Goal: Task Accomplishment & Management: Complete application form

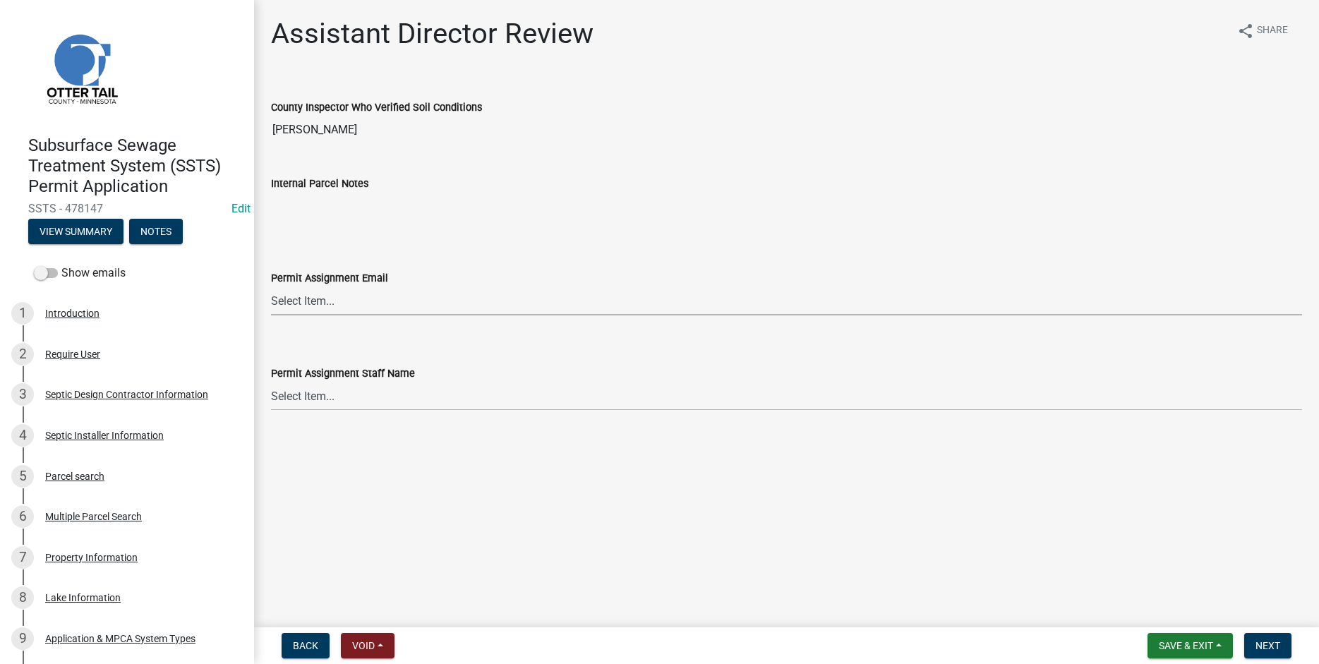
click at [271, 286] on select "Select Item... [PERSON_NAME] ([EMAIL_ADDRESS][DOMAIN_NAME]) [PERSON_NAME] ([EMA…" at bounding box center [786, 300] width 1031 height 29
click option "[PERSON_NAME] ([EMAIL_ADDRESS][DOMAIN_NAME])" at bounding box center [0, 0] width 0 height 0
select select "fc504d62-a492-4196-a78d-ce00230c60b4"
click at [271, 382] on select "Select Item... [PERSON_NAME] [PERSON_NAME] [PERSON_NAME] [PERSON_NAME] [PERSON_…" at bounding box center [786, 396] width 1031 height 29
click option "[PERSON_NAME]" at bounding box center [0, 0] width 0 height 0
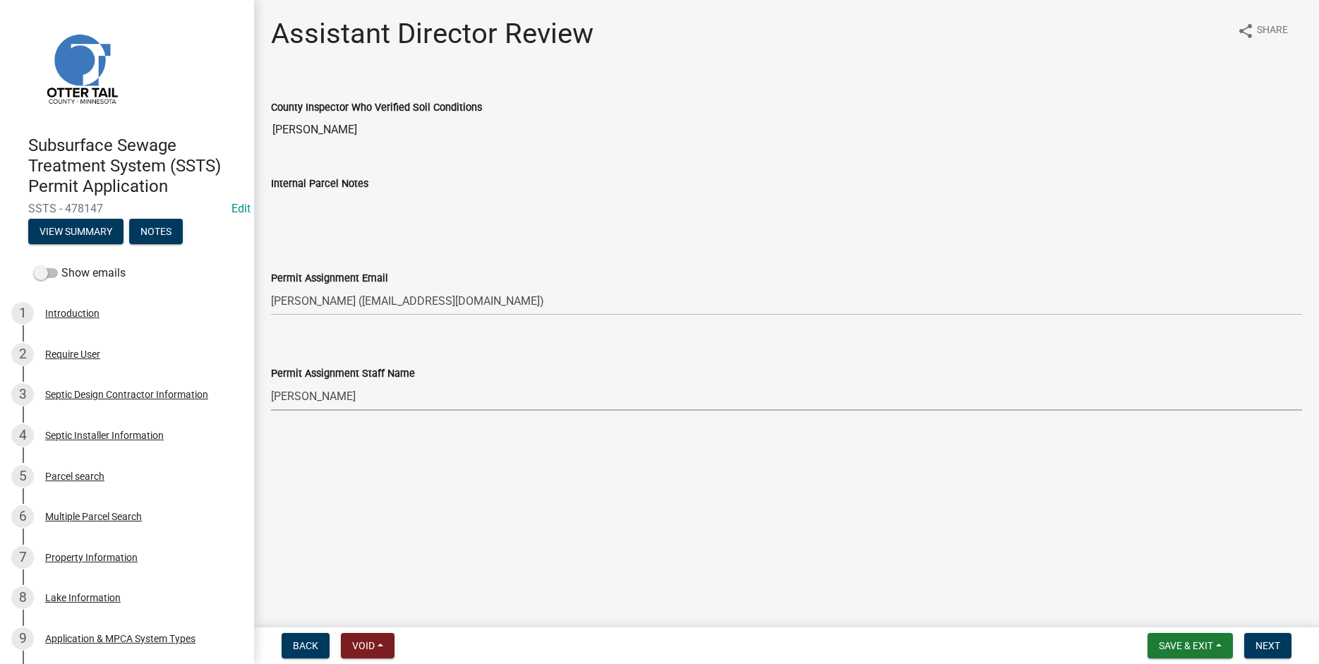
select select "4ffc802c-a91c-4807-8d38-a10afb9862f8"
click at [1268, 647] on span "Next" at bounding box center [1267, 645] width 25 height 11
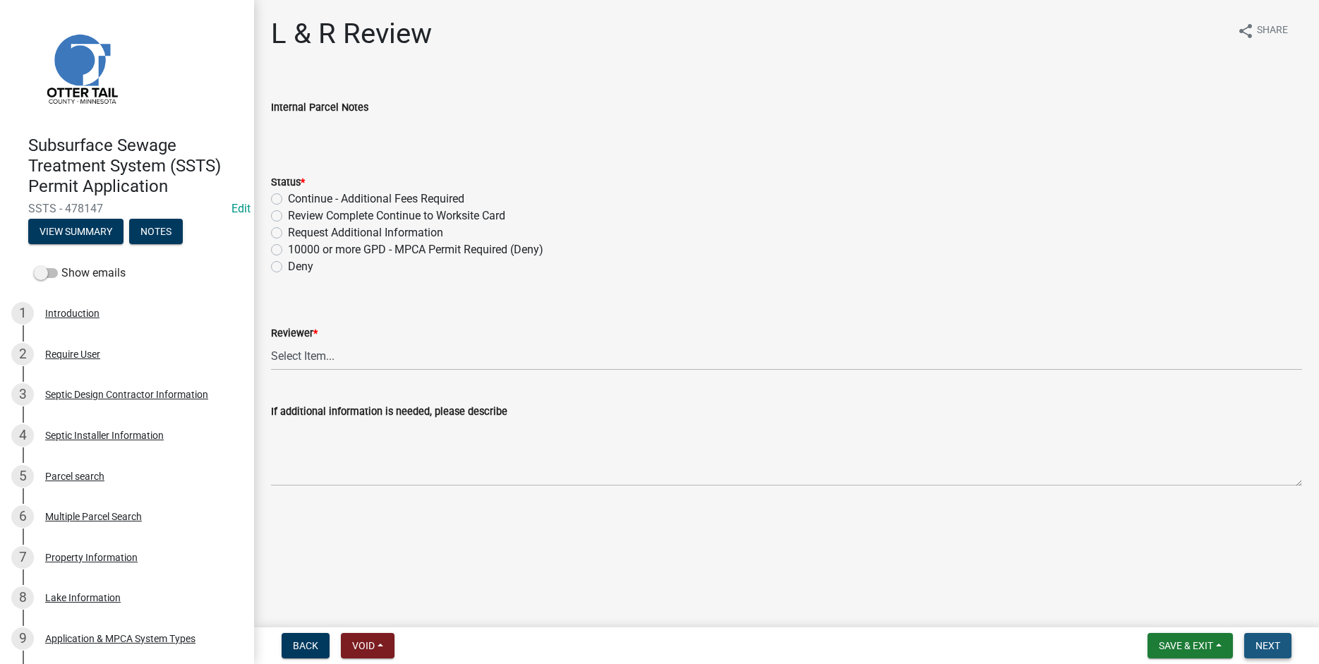
click at [1273, 646] on span "Next" at bounding box center [1267, 645] width 25 height 11
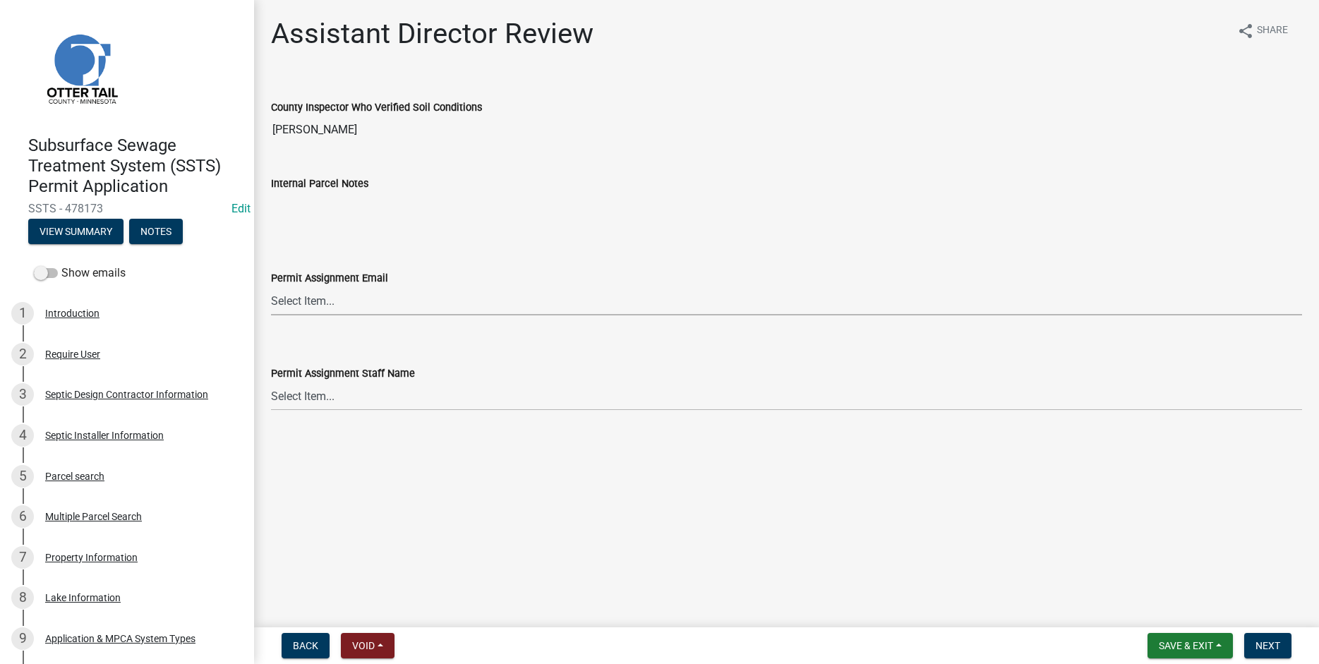
click at [271, 286] on select "Select Item... [PERSON_NAME] ([EMAIL_ADDRESS][DOMAIN_NAME]) [PERSON_NAME] ([EMA…" at bounding box center [786, 300] width 1031 height 29
click option "[PERSON_NAME] ([EMAIL_ADDRESS][DOMAIN_NAME])" at bounding box center [0, 0] width 0 height 0
select select "318b8207-6619-4c37-8bd8-783b28c7307f"
click at [271, 382] on select "Select Item... [PERSON_NAME] [PERSON_NAME] [PERSON_NAME] [PERSON_NAME] [PERSON_…" at bounding box center [786, 396] width 1031 height 29
click option "[PERSON_NAME]" at bounding box center [0, 0] width 0 height 0
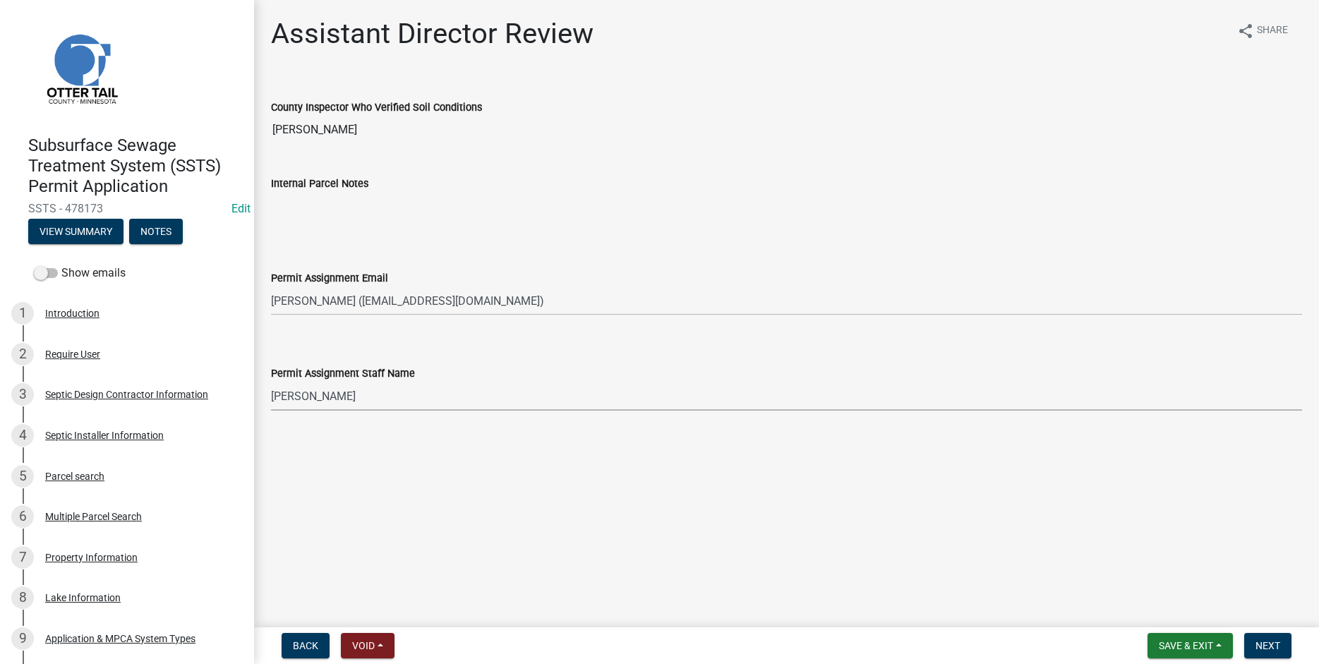
select select "ab2e7446-72a0-49c6-a36a-5181bad2fe68"
click at [1264, 642] on span "Next" at bounding box center [1267, 645] width 25 height 11
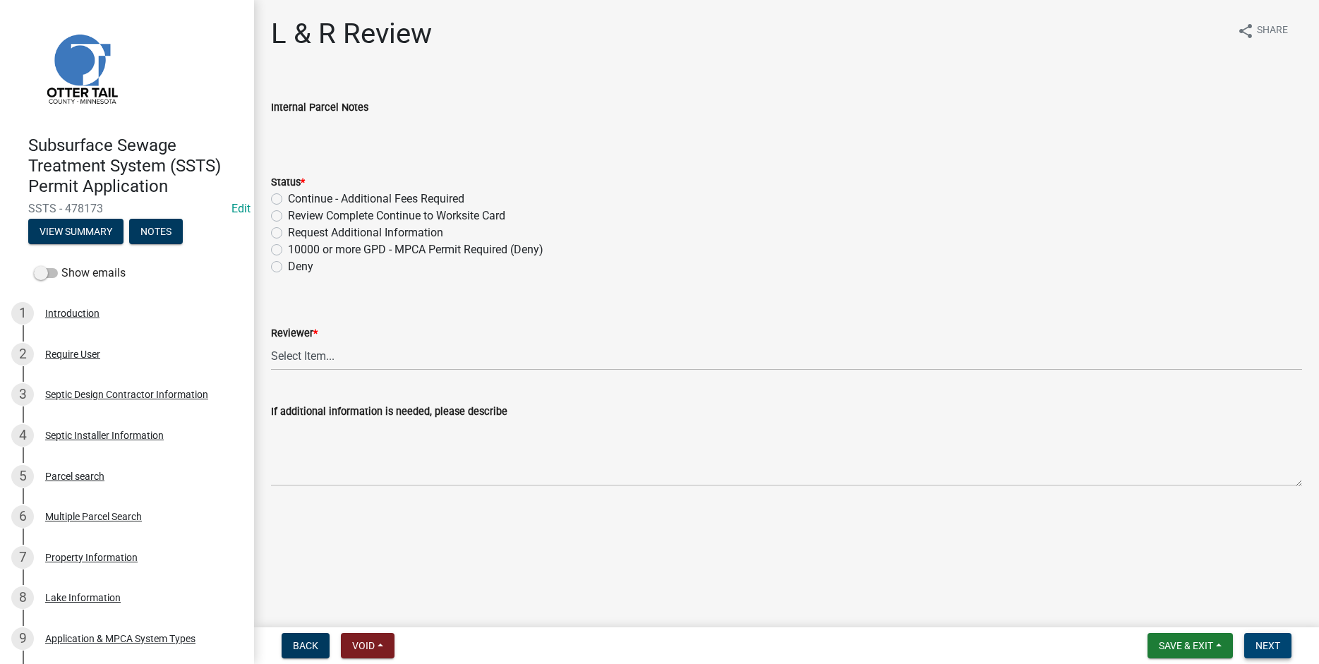
click at [1267, 648] on span "Next" at bounding box center [1267, 645] width 25 height 11
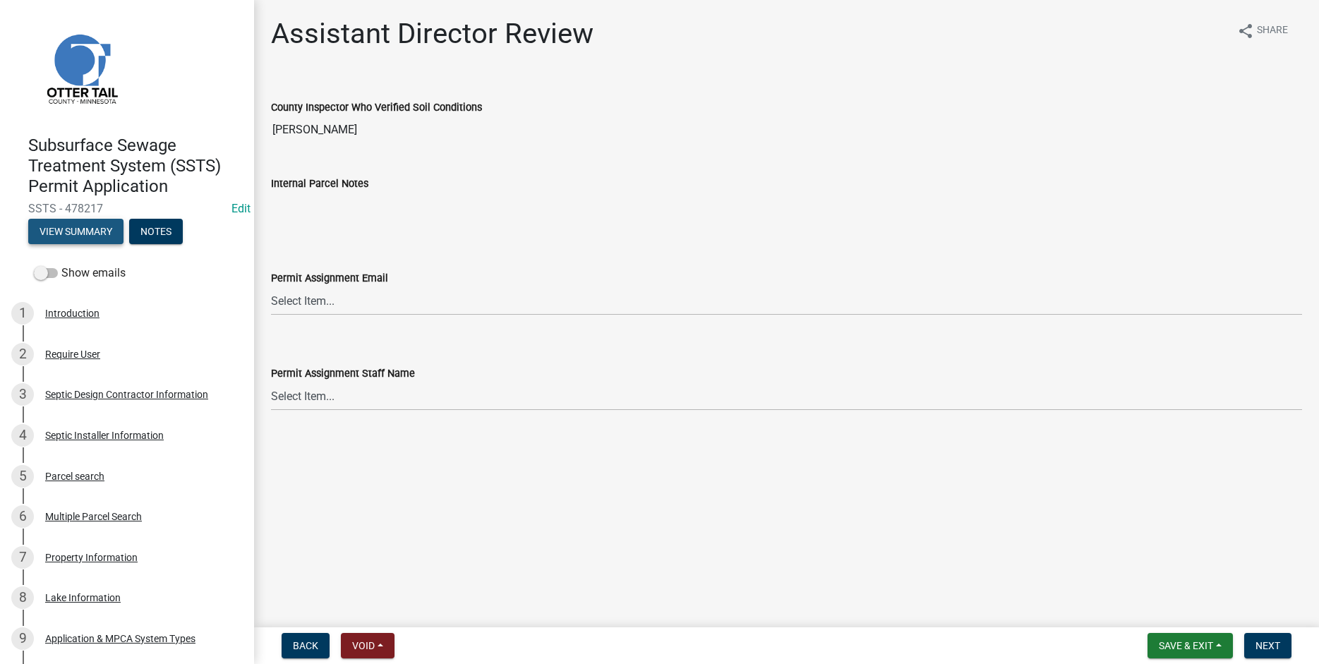
click at [93, 236] on button "View Summary" at bounding box center [75, 231] width 95 height 25
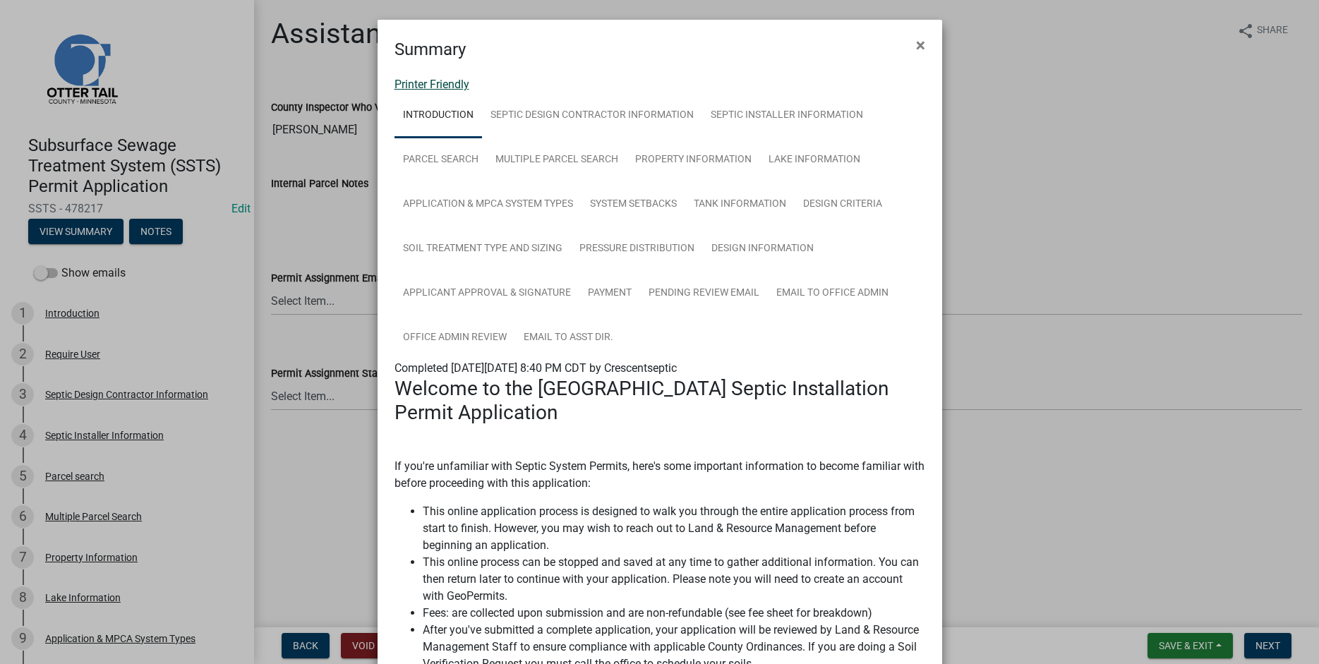
click at [428, 88] on link "Printer Friendly" at bounding box center [431, 84] width 75 height 13
click at [919, 44] on span "×" at bounding box center [920, 45] width 9 height 20
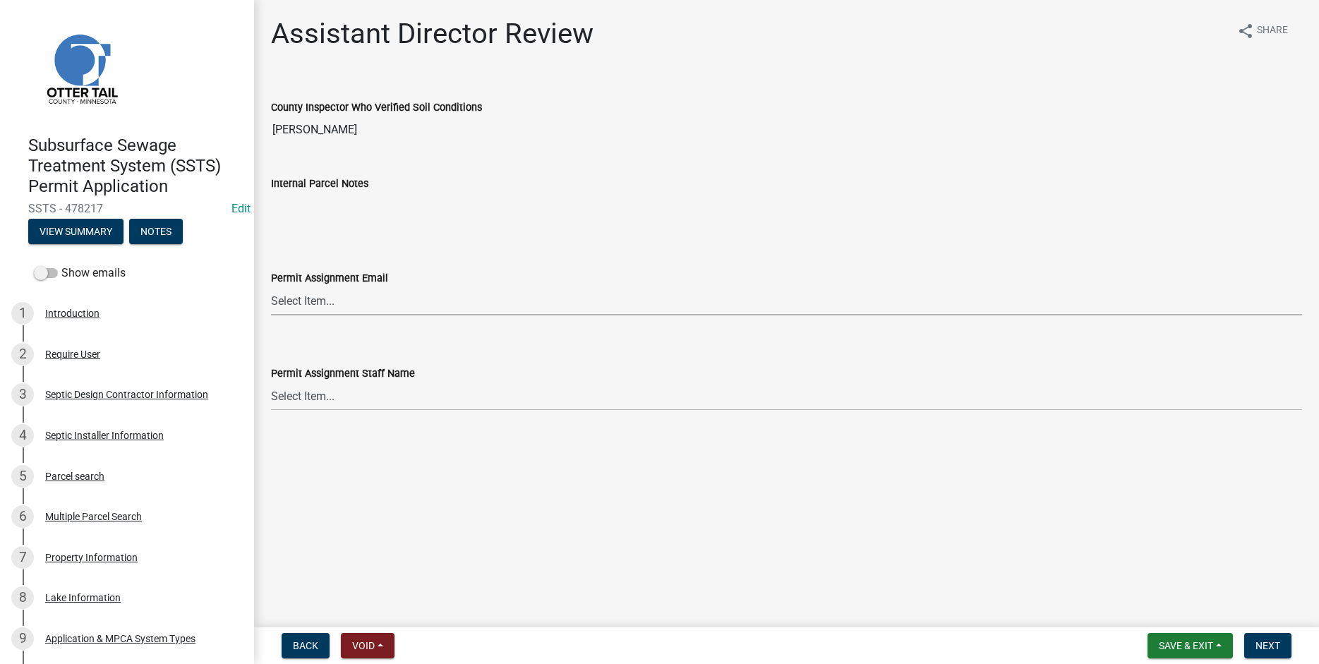
click at [271, 286] on select "Select Item... [PERSON_NAME] ([EMAIL_ADDRESS][DOMAIN_NAME]) [PERSON_NAME] ([EMA…" at bounding box center [786, 300] width 1031 height 29
click option "[PERSON_NAME] ([EMAIL_ADDRESS][DOMAIN_NAME])" at bounding box center [0, 0] width 0 height 0
select select "541addf4-52df-4608-91ce-bf29f574816c"
click at [271, 382] on select "Select Item... [PERSON_NAME] [PERSON_NAME] [PERSON_NAME] [PERSON_NAME] [PERSON_…" at bounding box center [786, 396] width 1031 height 29
click option "[PERSON_NAME]" at bounding box center [0, 0] width 0 height 0
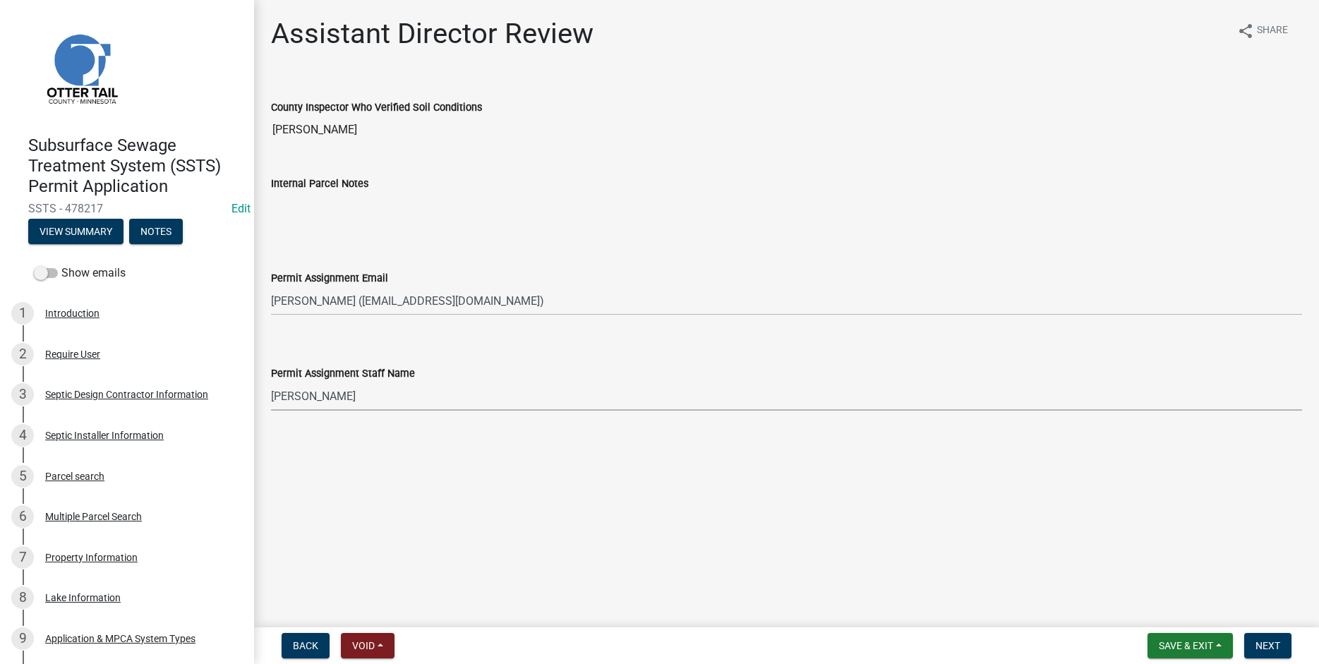
select select "55b171dc-ec57-498b-8d80-4b55e0b91b84"
click at [1269, 643] on span "Next" at bounding box center [1267, 645] width 25 height 11
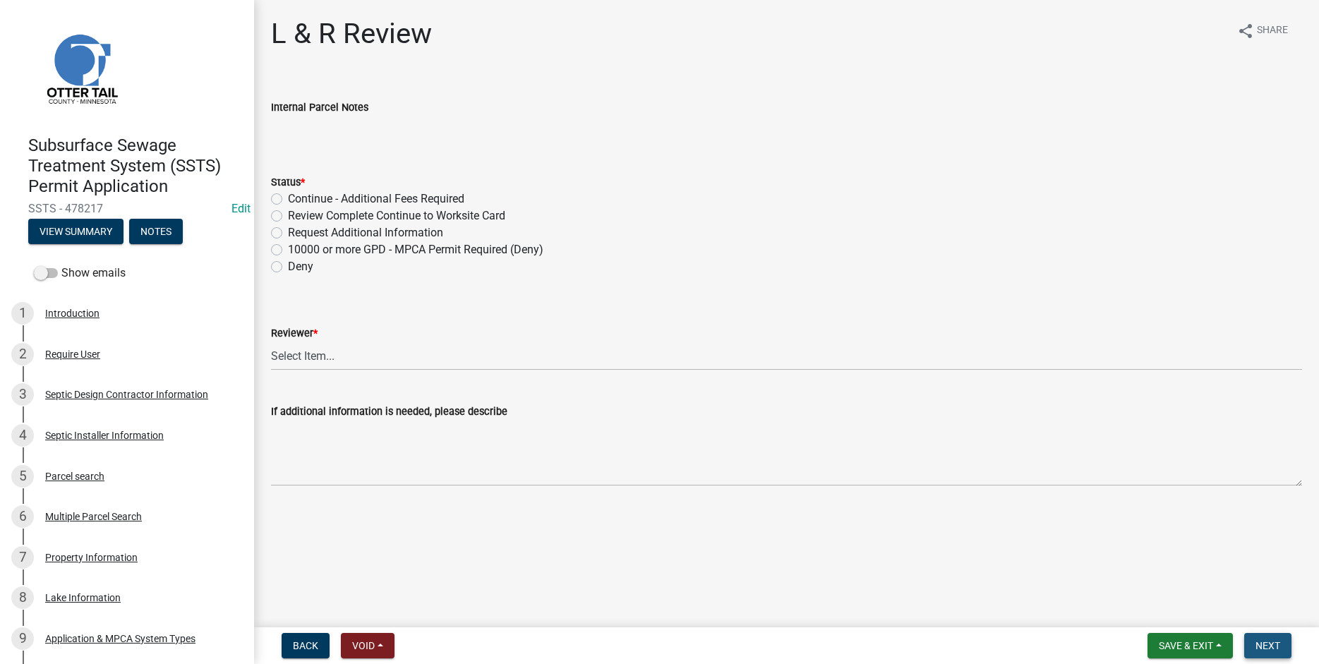
click at [1269, 643] on span "Next" at bounding box center [1267, 645] width 25 height 11
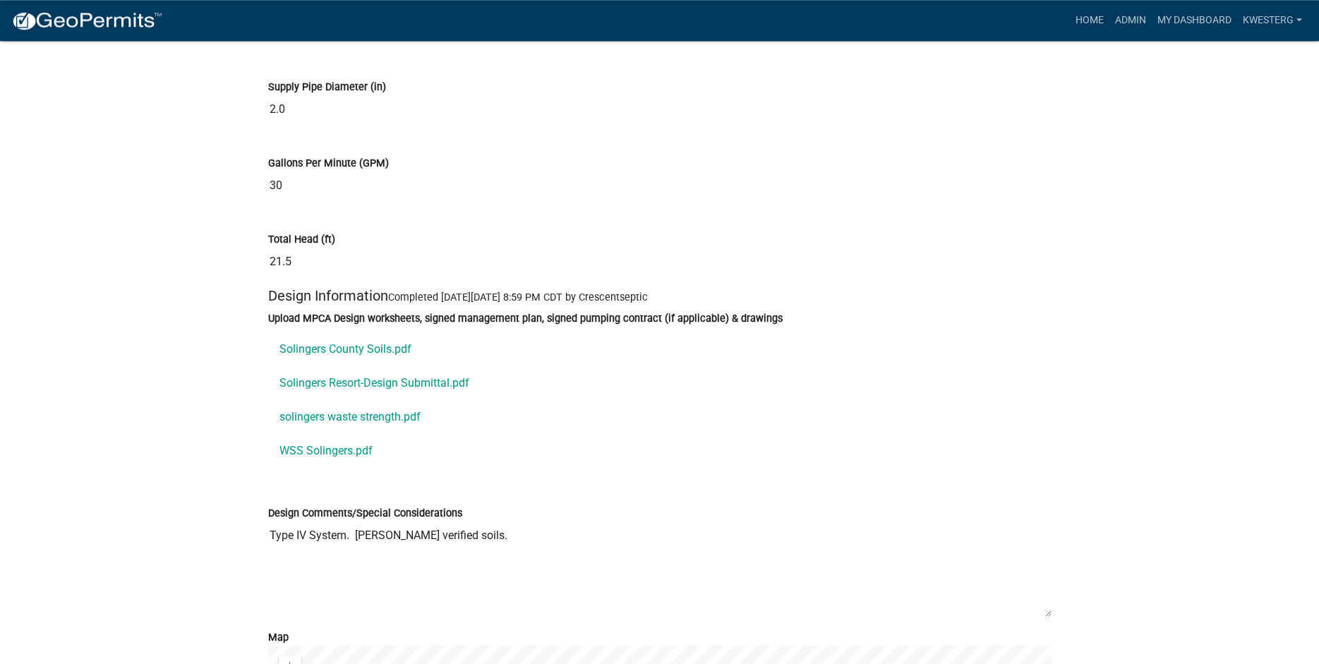
scroll to position [7503, 0]
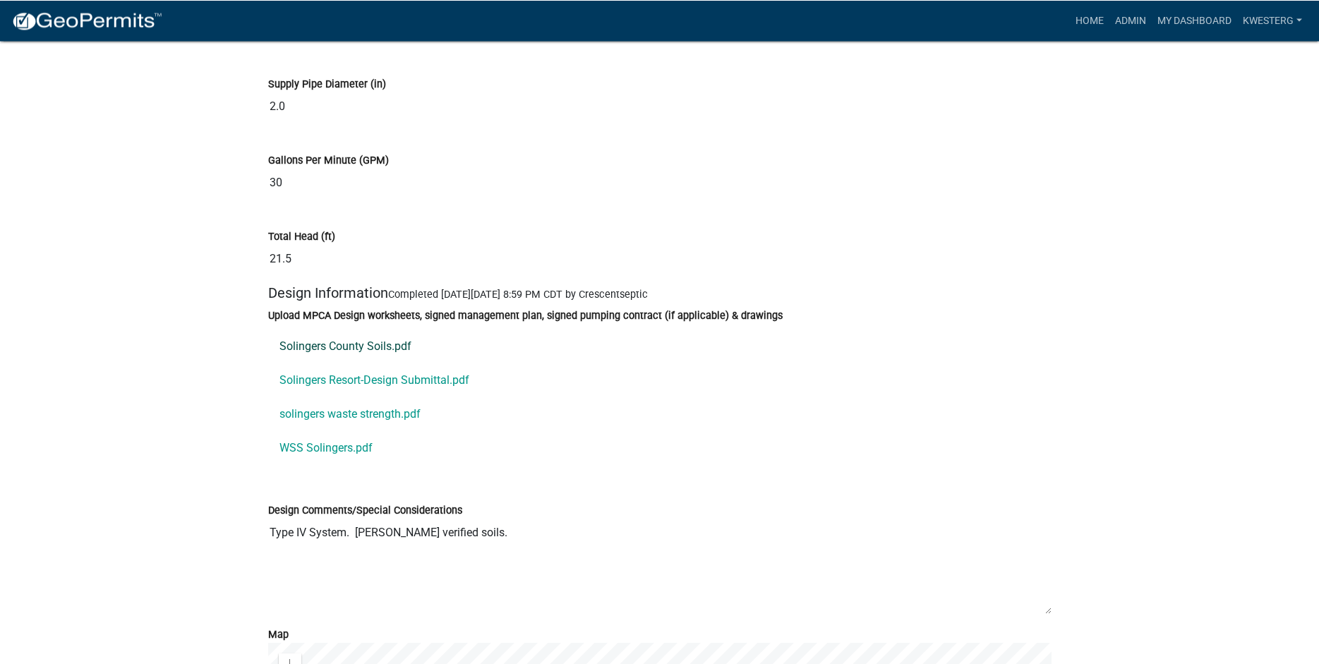
click at [306, 351] on link "Solingers County Soils.pdf" at bounding box center [659, 347] width 783 height 34
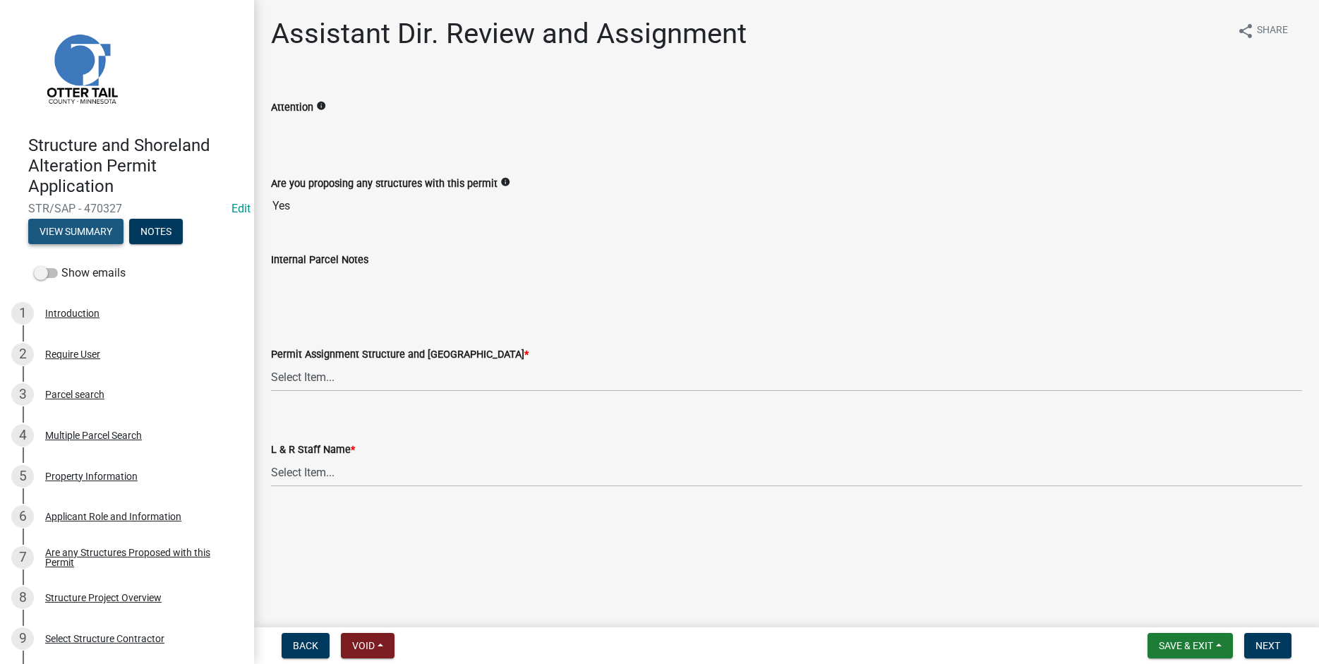
click at [64, 231] on button "View Summary" at bounding box center [75, 231] width 95 height 25
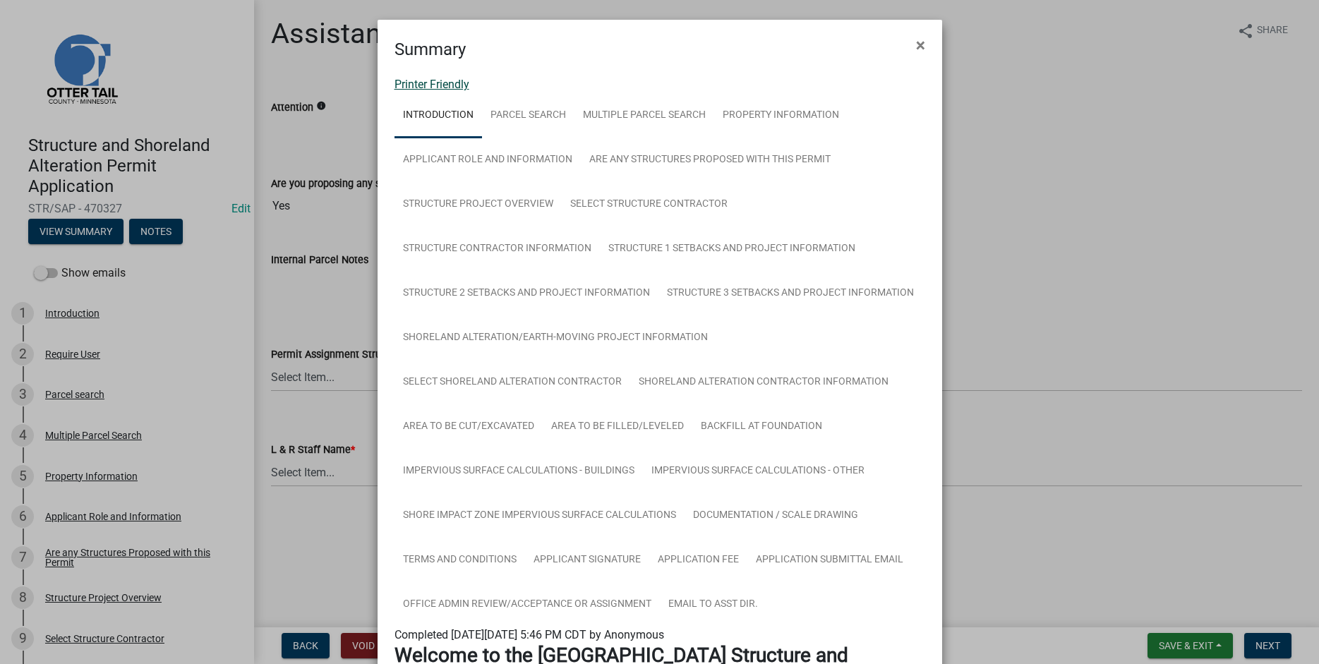
click at [424, 84] on link "Printer Friendly" at bounding box center [431, 84] width 75 height 13
click at [920, 46] on span "×" at bounding box center [920, 45] width 9 height 20
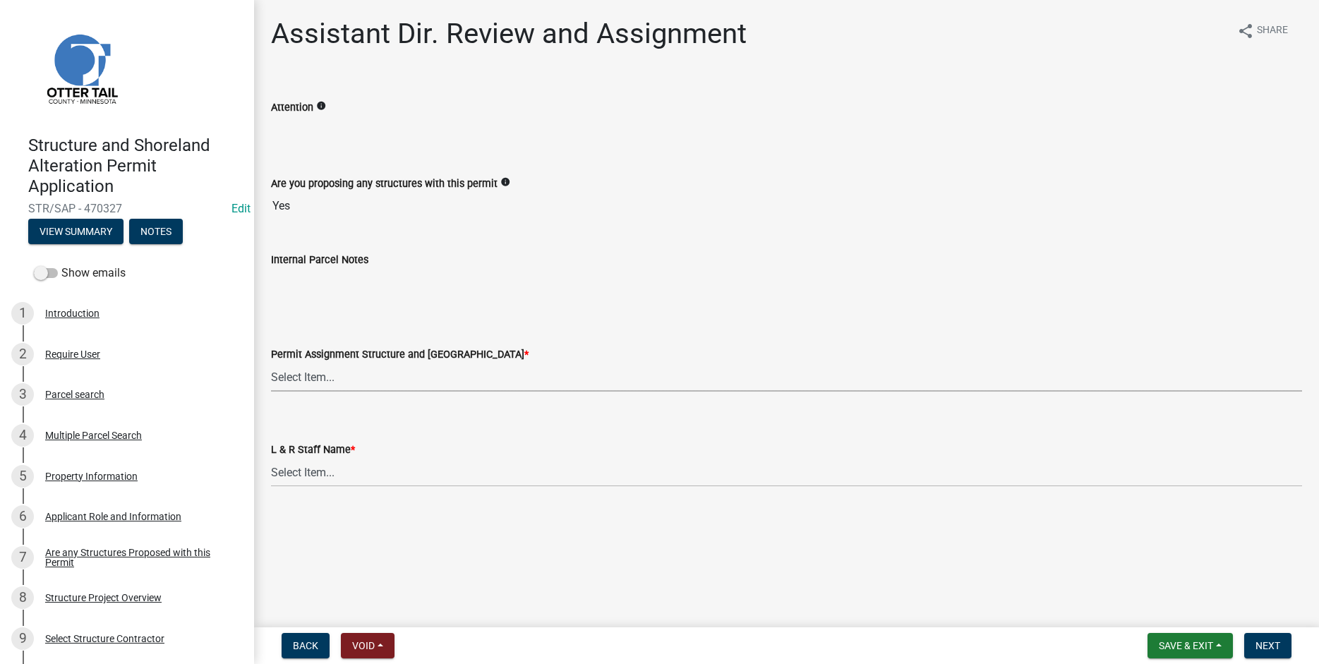
click at [271, 363] on select "Select Item... Alexis Newark (anewark@ottertailcounty.gov) Amy Busko (abusko@ot…" at bounding box center [786, 377] width 1031 height 29
click option "Brittany Tollefson (btollefson@ottertailcounty.gov)" at bounding box center [0, 0] width 0 height 0
select select "541addf4-52df-4608-91ce-bf29f574816c"
click at [271, 458] on select "Select Item... Alexis Newark Amy Busko Andrea Perales Brittany Tollefson Christ…" at bounding box center [786, 472] width 1031 height 29
click option "Brittany Tollefson" at bounding box center [0, 0] width 0 height 0
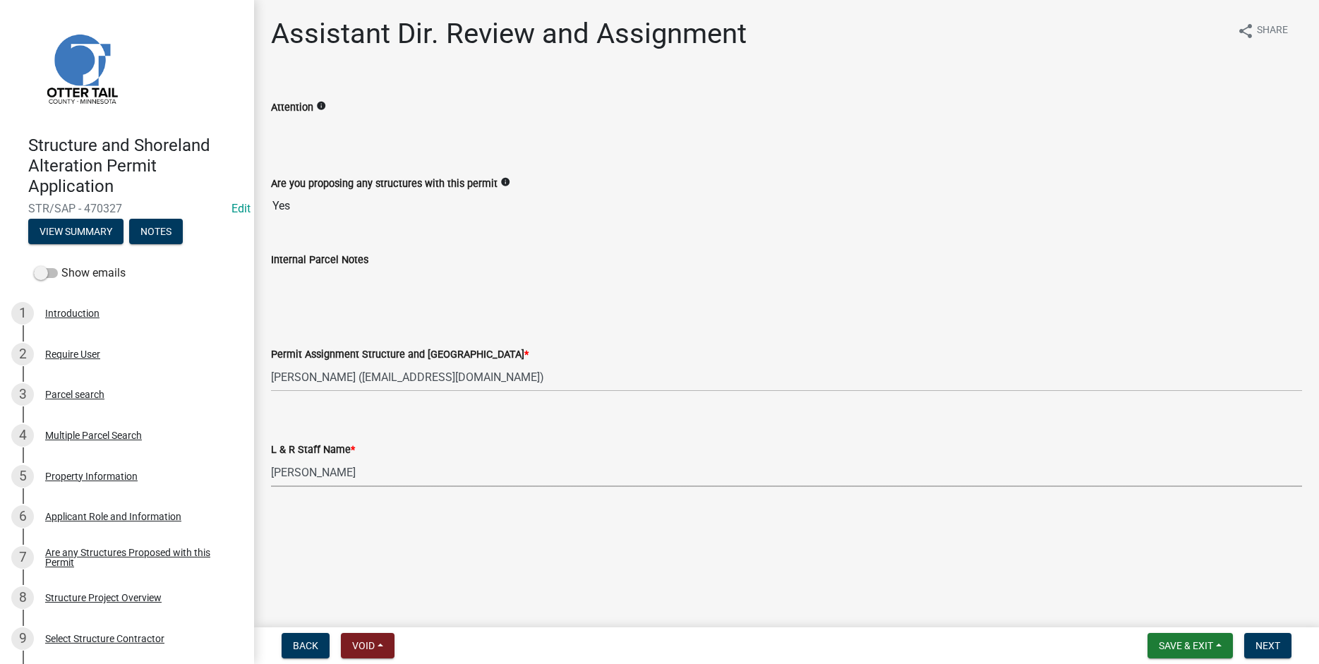
select select "55b171dc-ec57-498b-8d80-4b55e0b91b84"
click at [1276, 646] on span "Next" at bounding box center [1267, 645] width 25 height 11
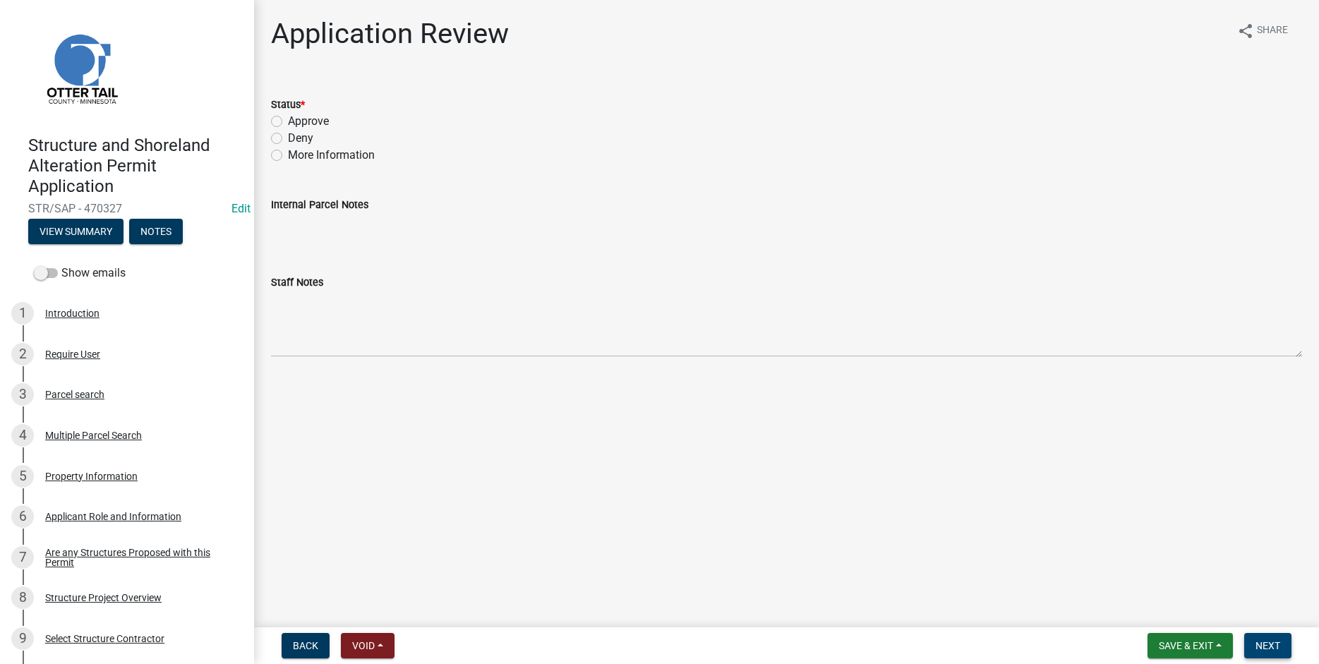
drag, startPoint x: 1267, startPoint y: 644, endPoint x: 872, endPoint y: 456, distance: 436.8
click at [1261, 644] on span "Next" at bounding box center [1267, 645] width 25 height 11
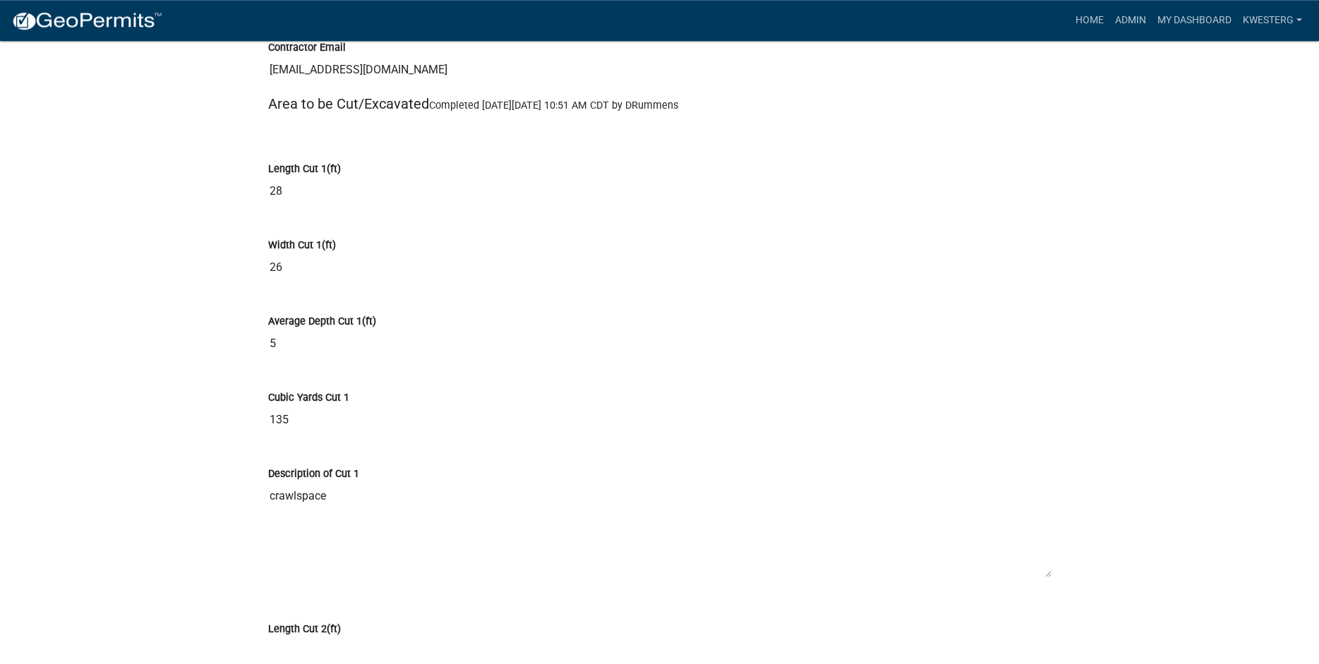
scroll to position [8457, 0]
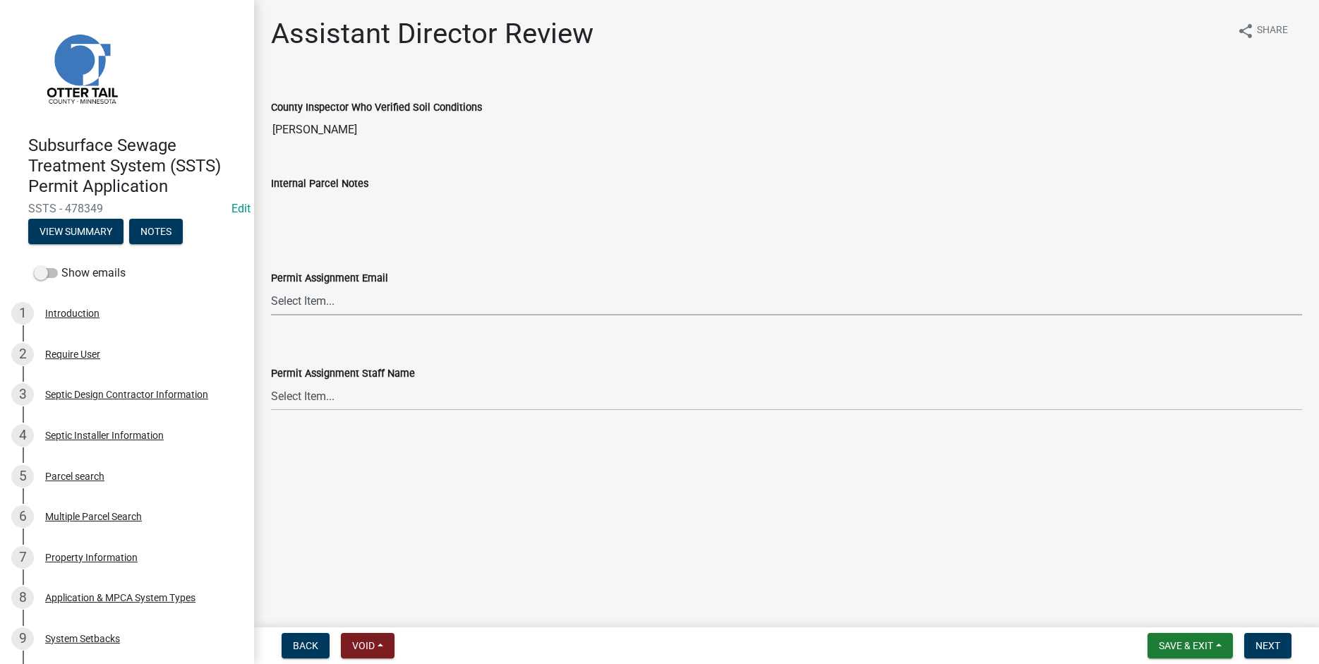
click at [271, 286] on select "Select Item... Alexis Newark (anewark@ottertailcounty.gov) Amy Busko (abusko@ot…" at bounding box center [786, 300] width 1031 height 29
click option "Elizabeth Plaster (eplaster@ottertailcounty.gov)" at bounding box center [0, 0] width 0 height 0
select select "318b8207-6619-4c37-8bd8-783b28c7307f"
click at [271, 382] on select "Select Item... Alexis Newark Amy Busko Andrea Perales Brittany Tollefson Christ…" at bounding box center [786, 396] width 1031 height 29
click option "Elizabeth Plaster" at bounding box center [0, 0] width 0 height 0
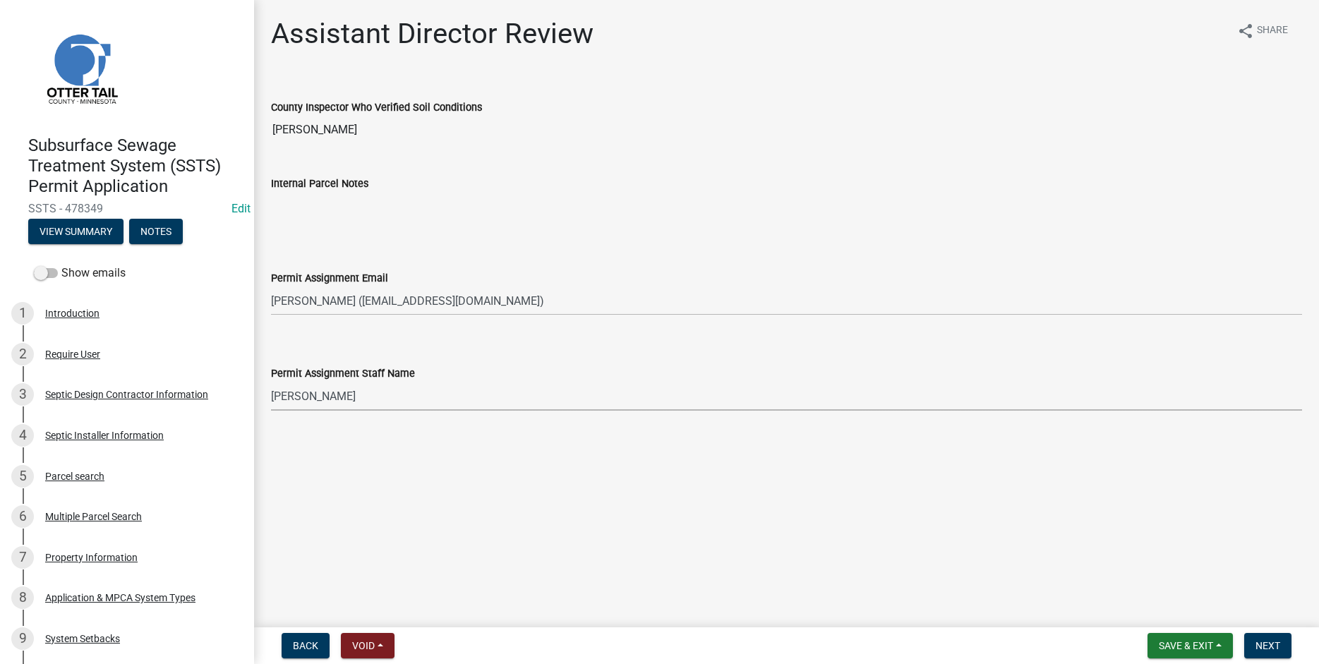
select select "ab2e7446-72a0-49c6-a36a-5181bad2fe68"
click at [1262, 647] on span "Next" at bounding box center [1267, 645] width 25 height 11
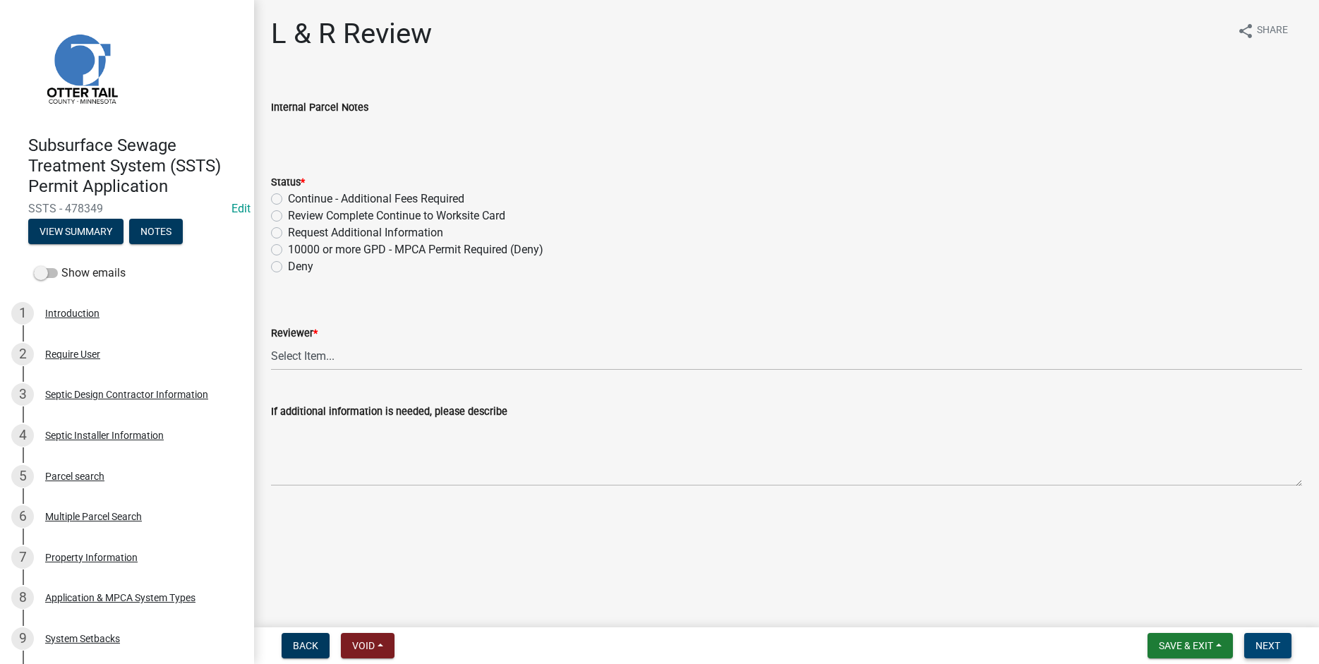
click at [1264, 649] on span "Next" at bounding box center [1267, 645] width 25 height 11
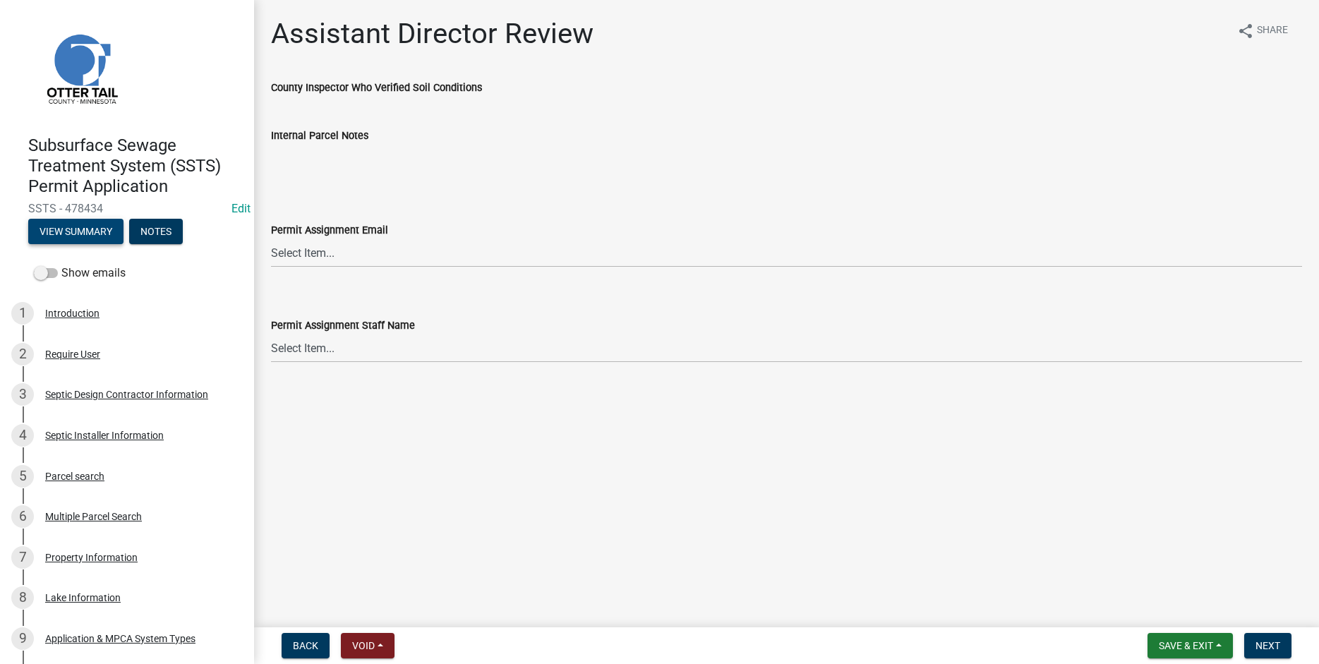
click at [85, 229] on button "View Summary" at bounding box center [75, 231] width 95 height 25
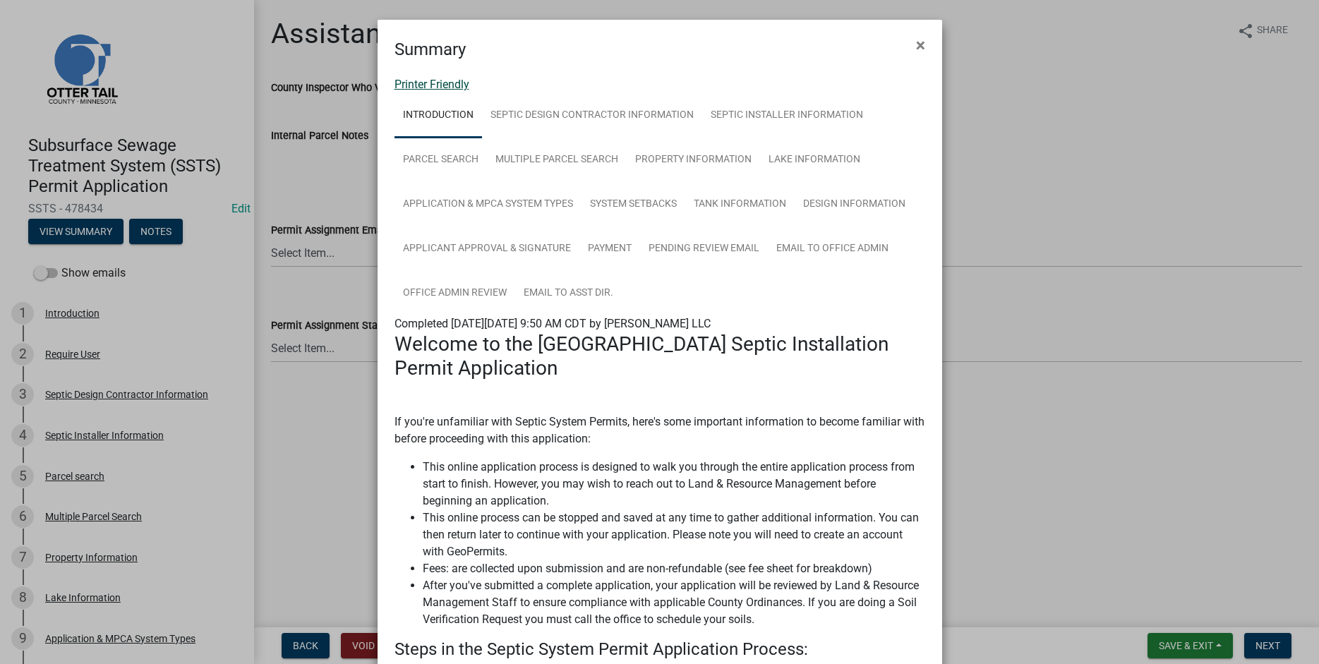
click at [425, 83] on link "Printer Friendly" at bounding box center [431, 84] width 75 height 13
click at [917, 43] on span "×" at bounding box center [920, 45] width 9 height 20
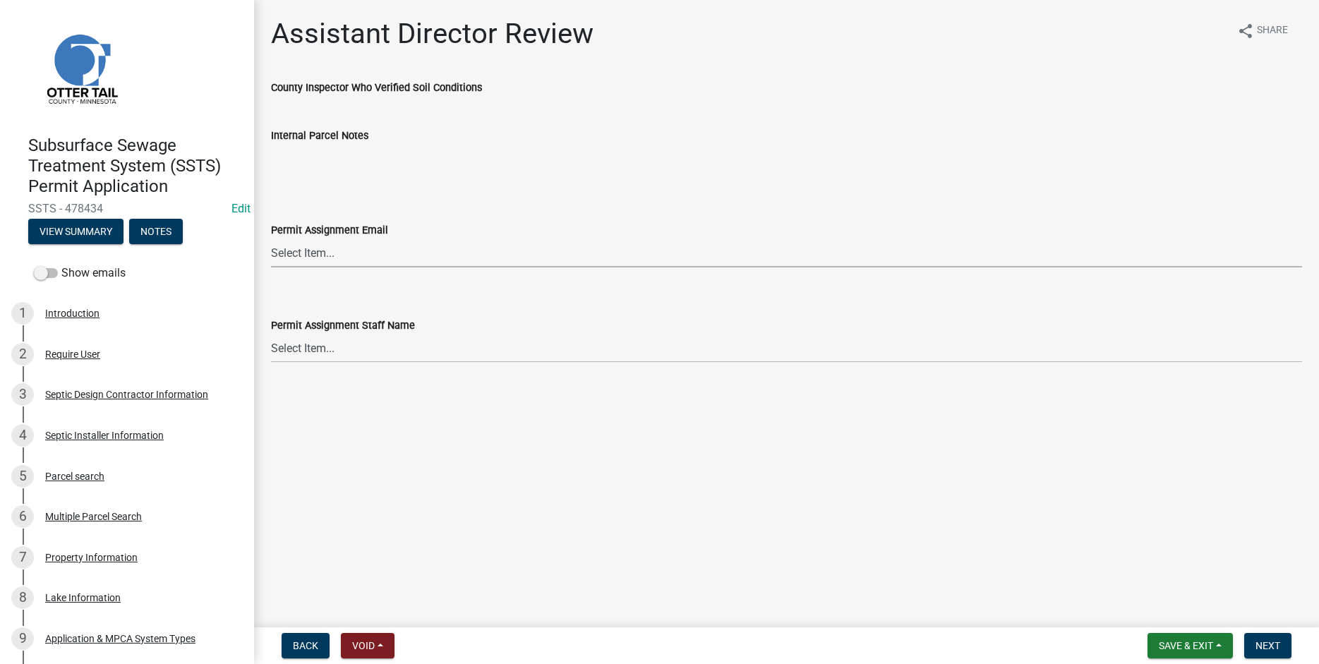
click at [271, 238] on select "Select Item... Alexis Newark (anewark@ottertailcounty.gov) Amy Busko (abusko@ot…" at bounding box center [786, 252] width 1031 height 29
click option "Alexis Newark (anewark@ottertailcounty.gov)" at bounding box center [0, 0] width 0 height 0
select select "46a67eee-2c7d-4579-9973-15a8b9f9d8c4"
click at [271, 334] on select "Select Item... Alexis Newark Amy Busko Andrea Perales Brittany Tollefson Christ…" at bounding box center [786, 348] width 1031 height 29
click option "Alexis Newark" at bounding box center [0, 0] width 0 height 0
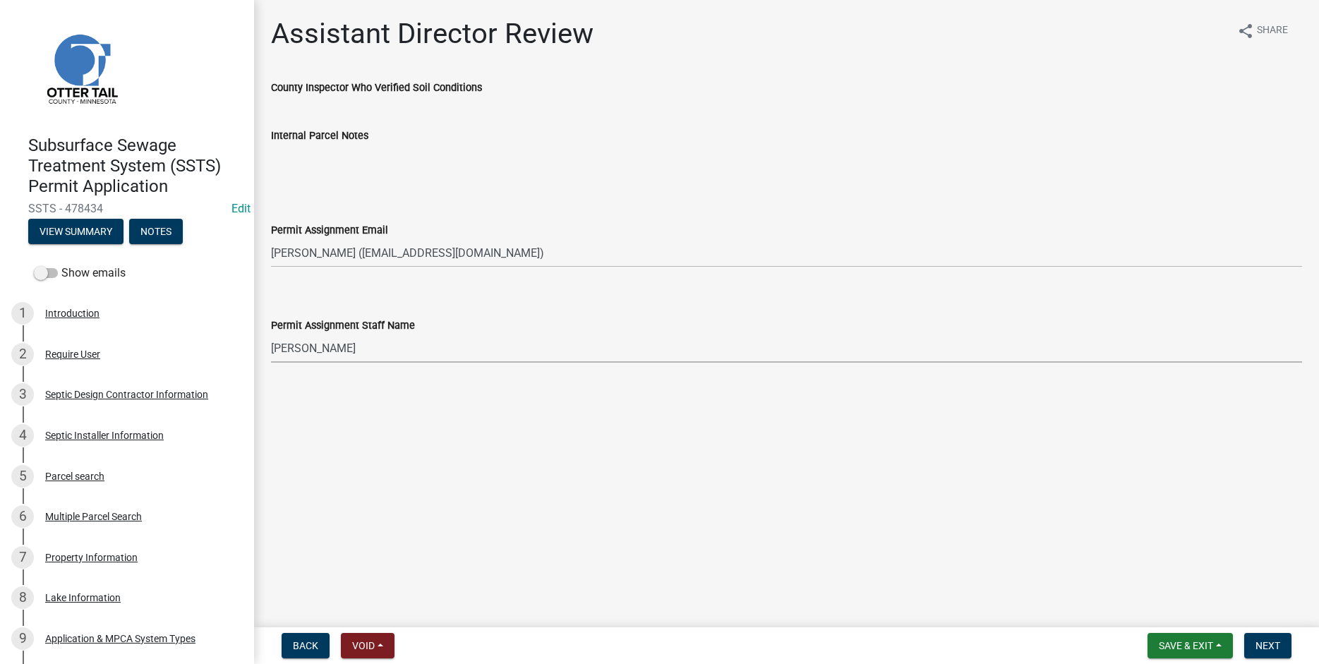
select select "f6a741f6-6d10-4601-9562-2e8ce244b7e0"
click at [1262, 641] on span "Next" at bounding box center [1267, 645] width 25 height 11
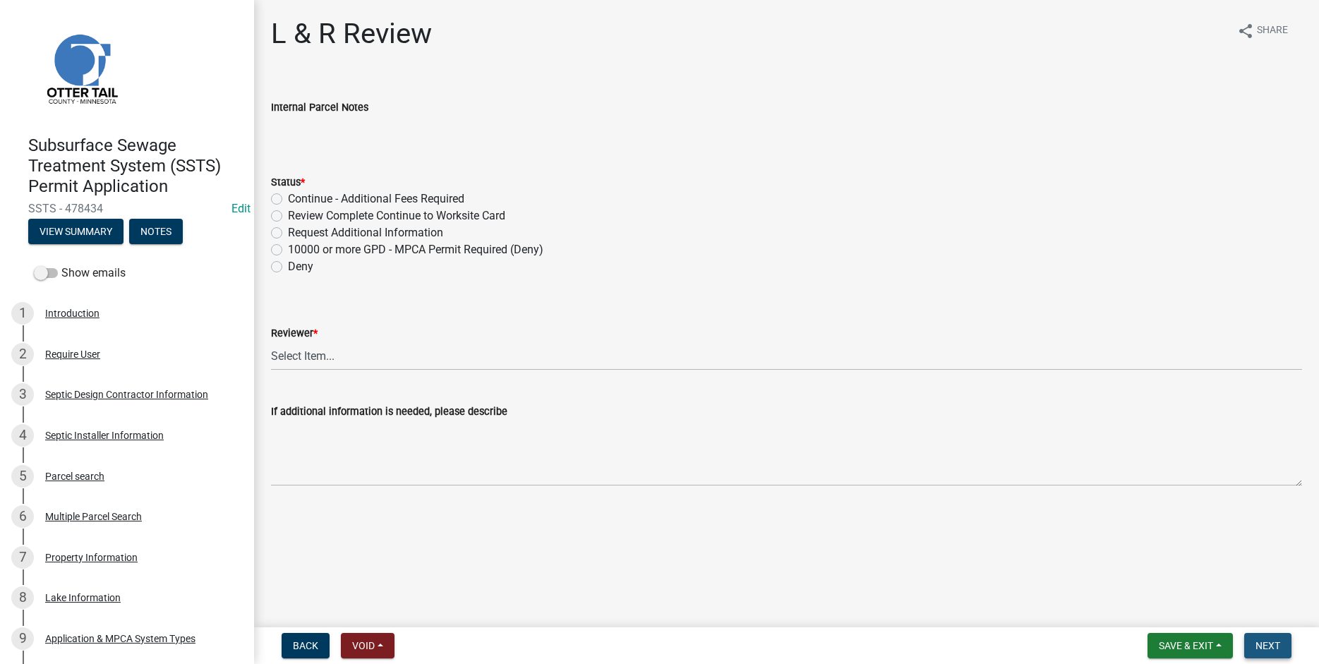
click at [1269, 641] on span "Next" at bounding box center [1267, 645] width 25 height 11
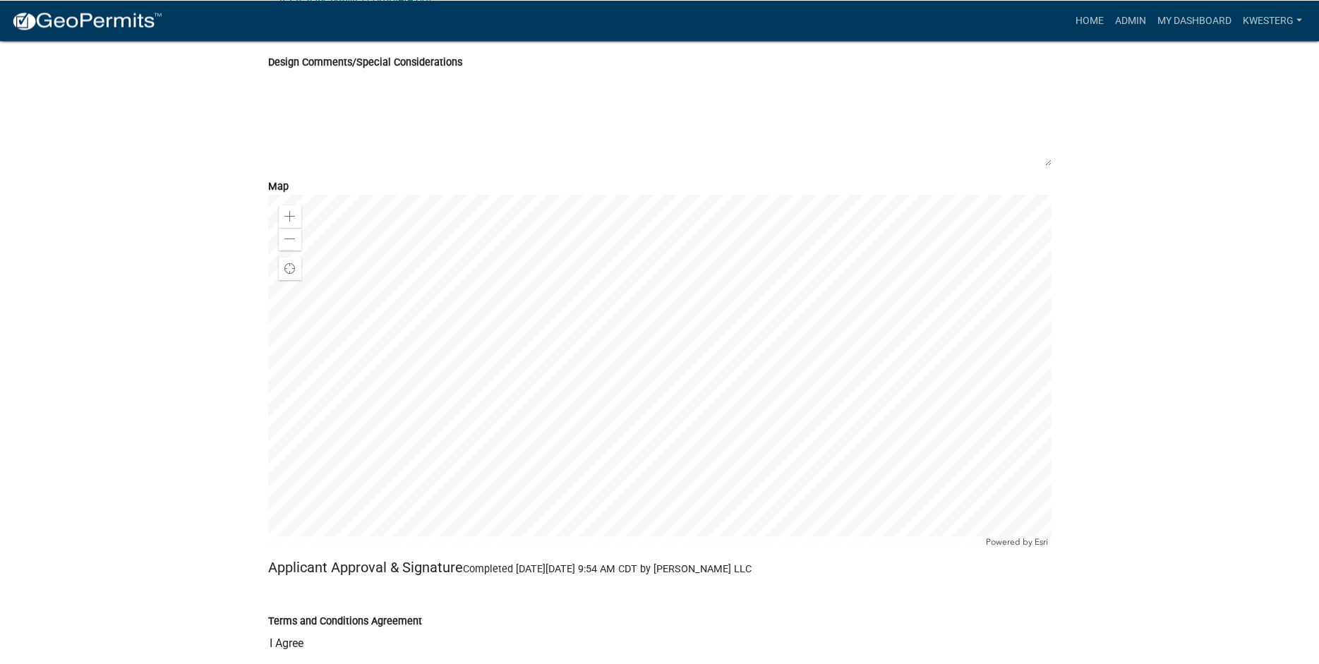
scroll to position [5164, 0]
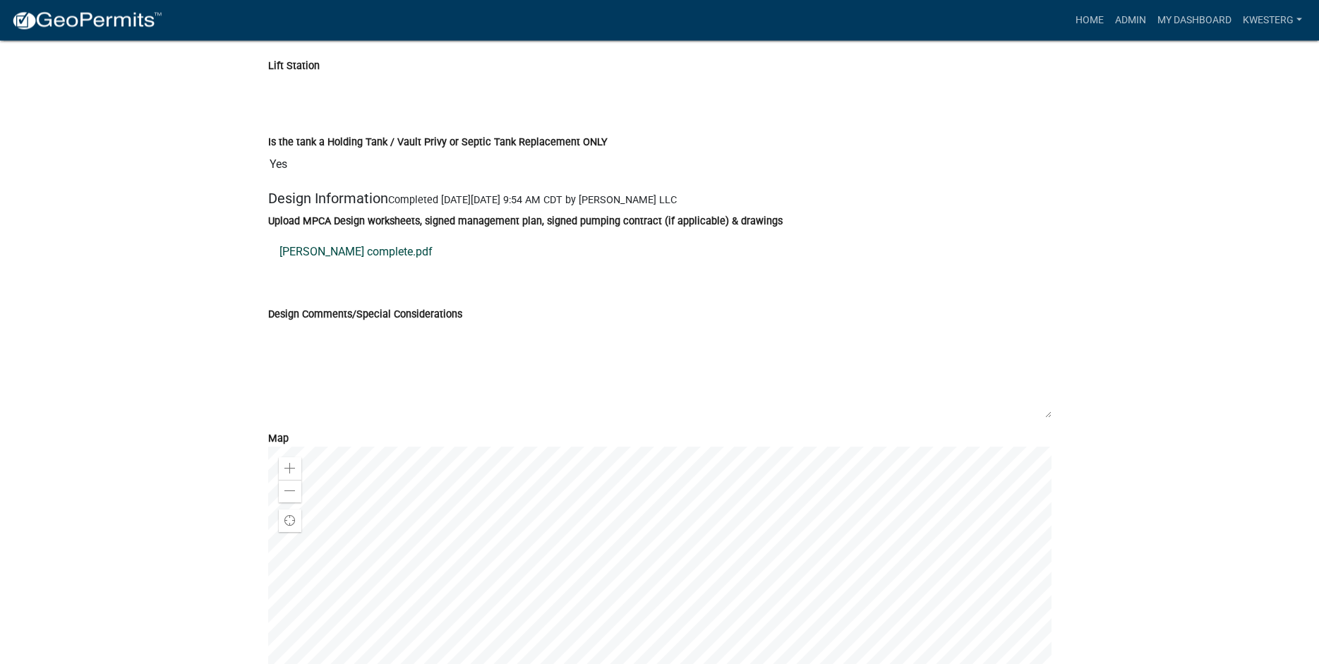
click at [327, 267] on link "[PERSON_NAME] complete.pdf" at bounding box center [659, 253] width 783 height 34
